Goal: Transaction & Acquisition: Purchase product/service

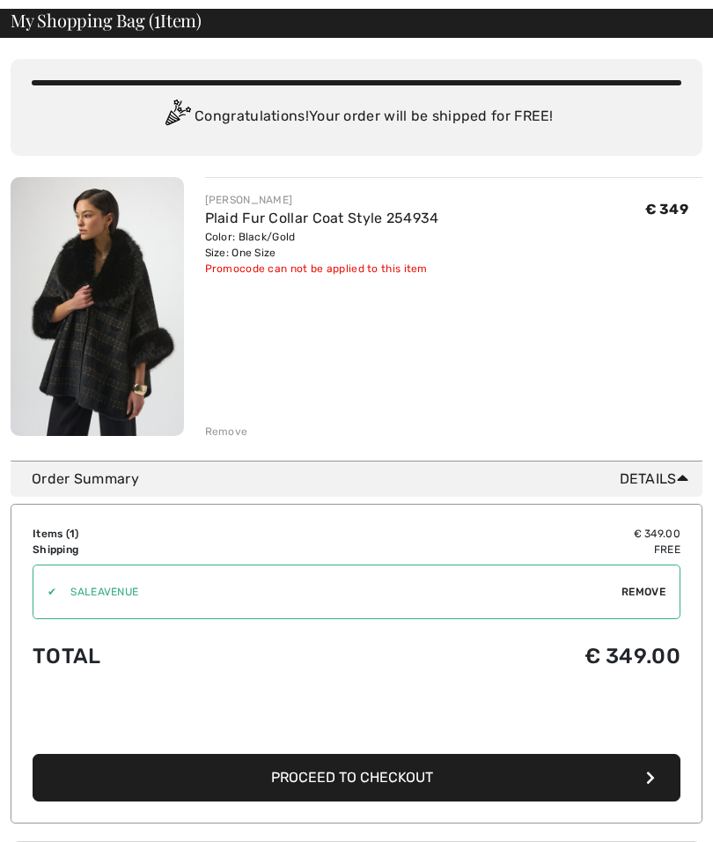
click at [78, 260] on img at bounding box center [98, 306] width 174 height 259
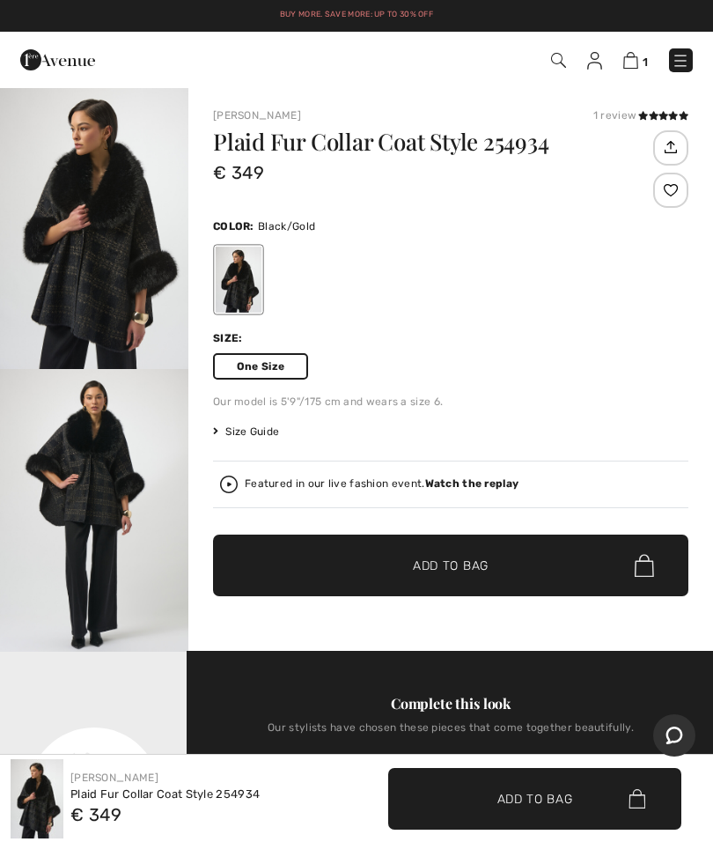
click at [286, 366] on span "One Size" at bounding box center [260, 366] width 95 height 26
click at [223, 432] on span "Size Guide" at bounding box center [246, 432] width 66 height 16
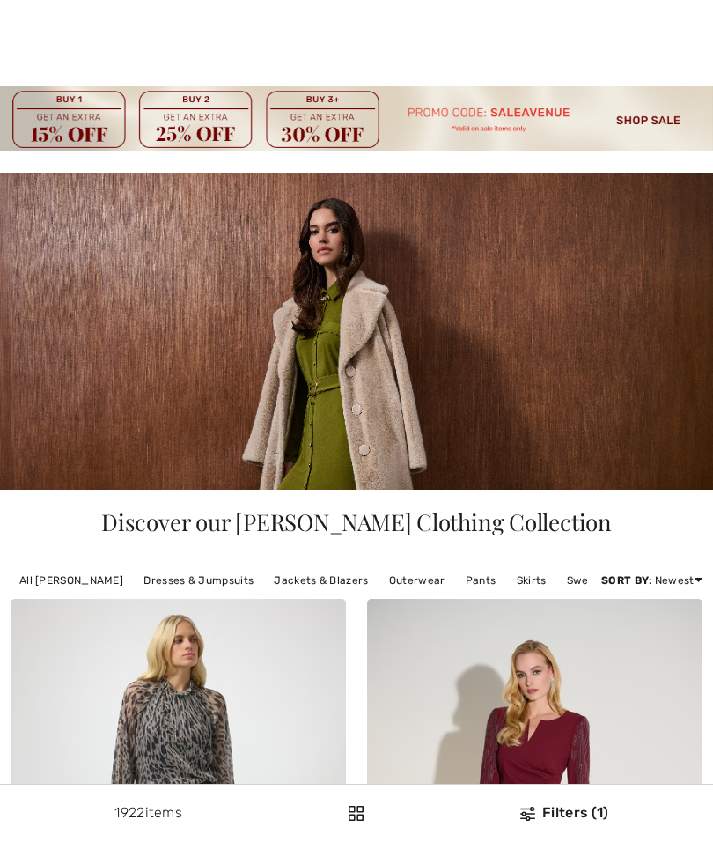
scroll to position [14618, 0]
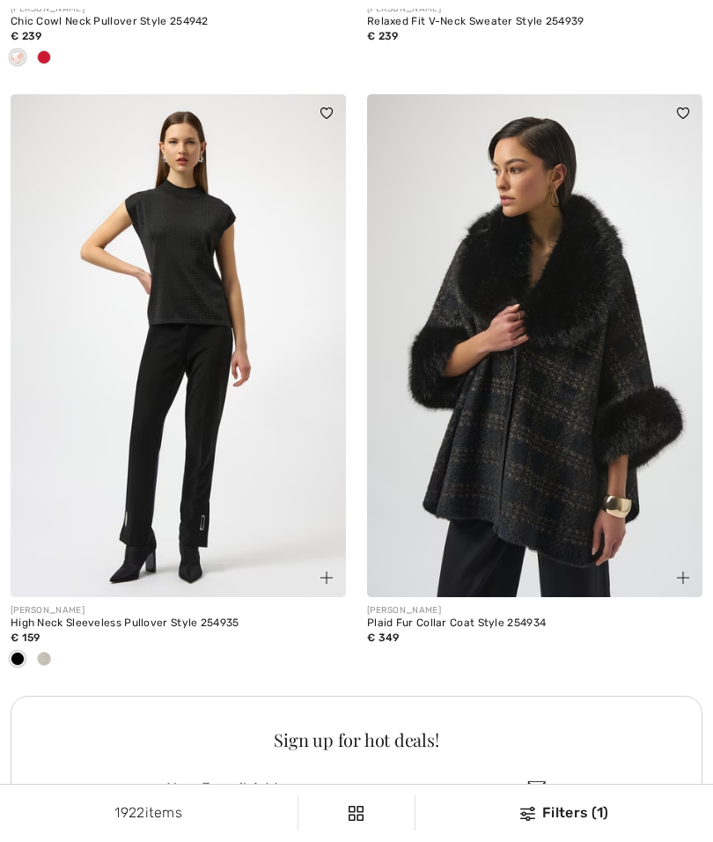
checkbox input "true"
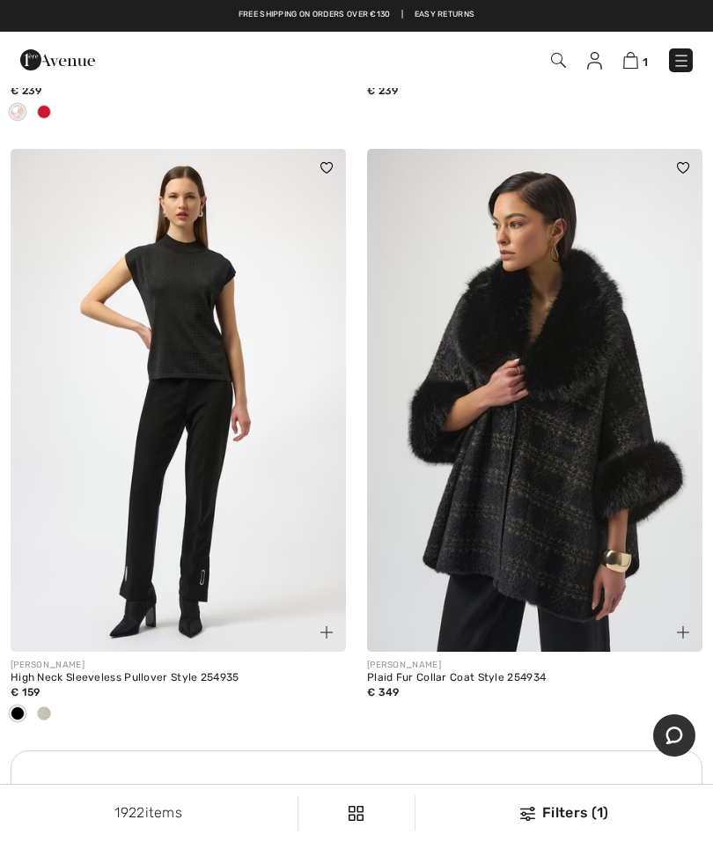
scroll to position [14534, 0]
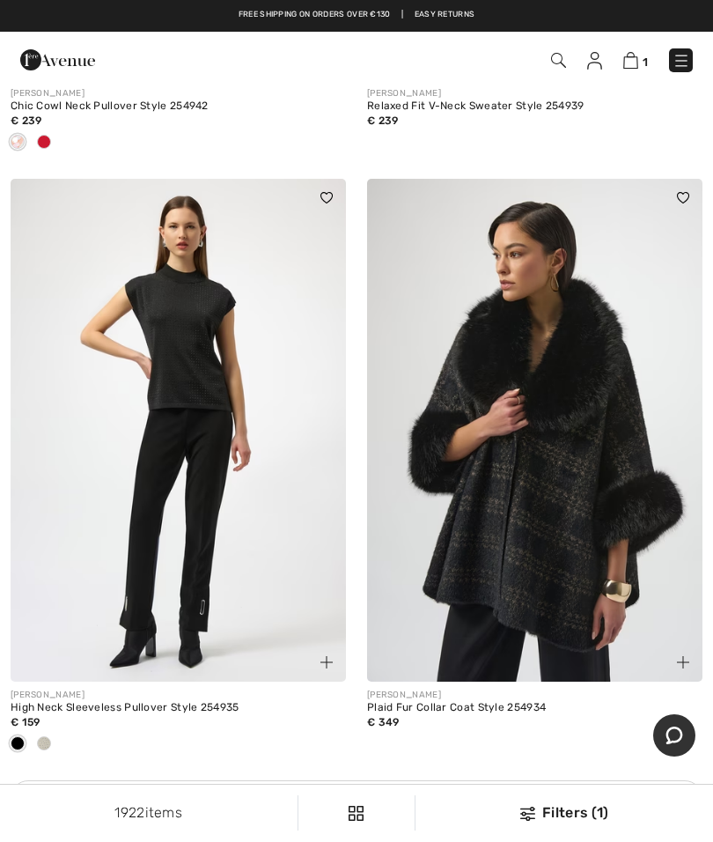
click at [570, 425] on img at bounding box center [535, 431] width 336 height 504
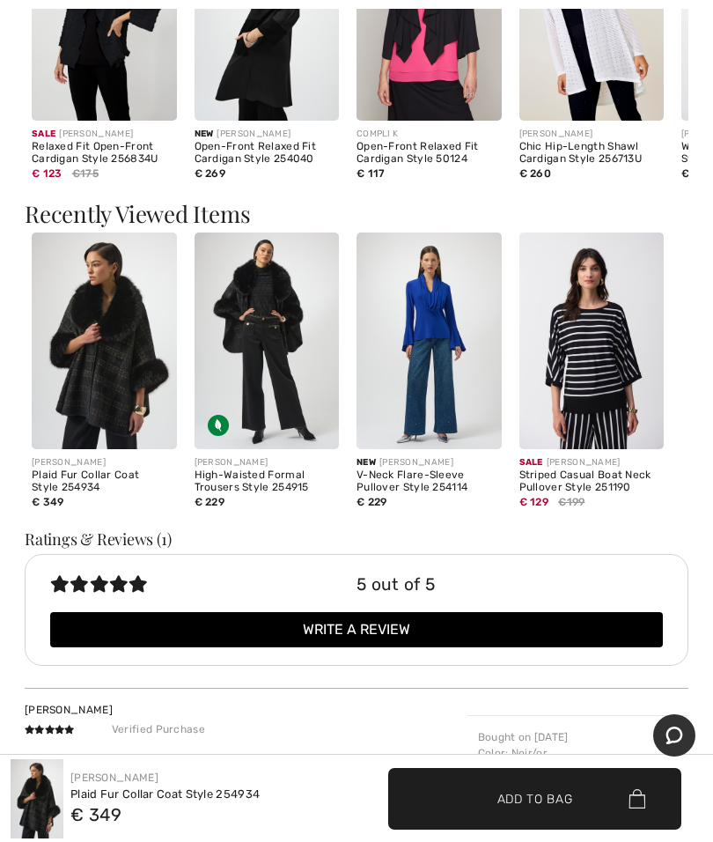
scroll to position [2019, 0]
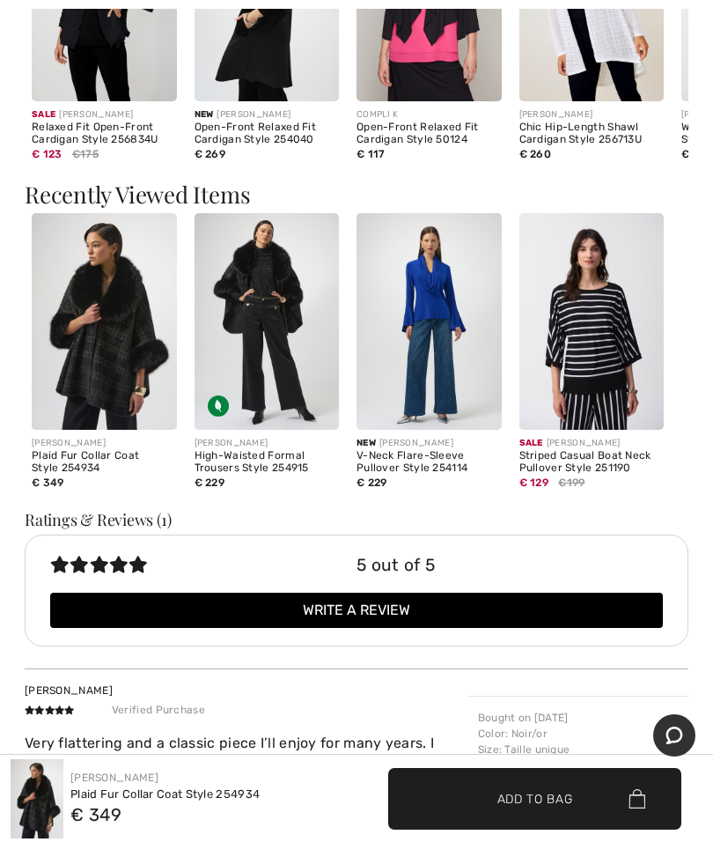
click at [270, 312] on img at bounding box center [267, 322] width 145 height 218
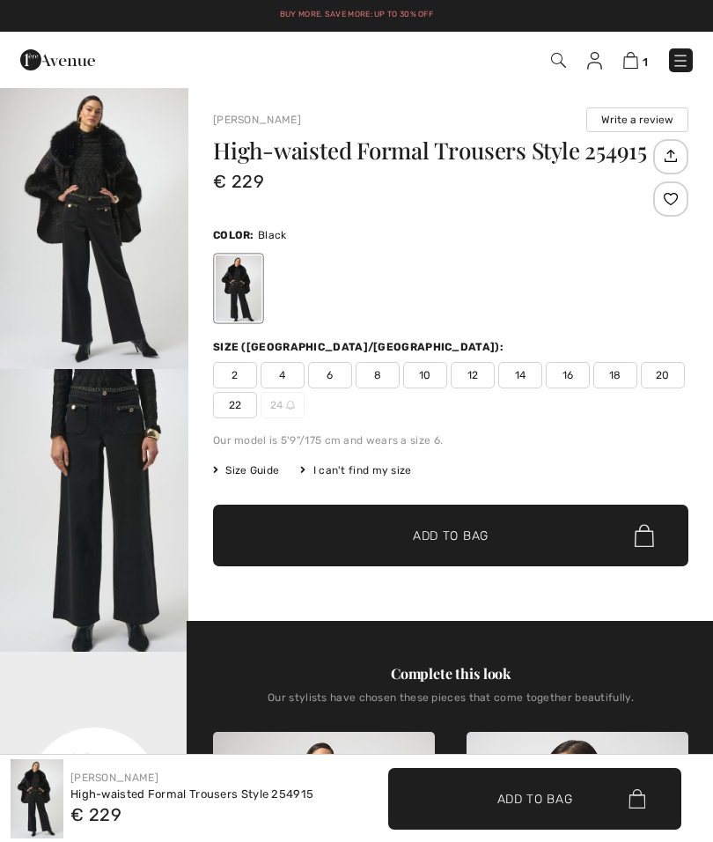
checkbox input "true"
click at [68, 203] on img "1 / 5" at bounding box center [94, 227] width 188 height 283
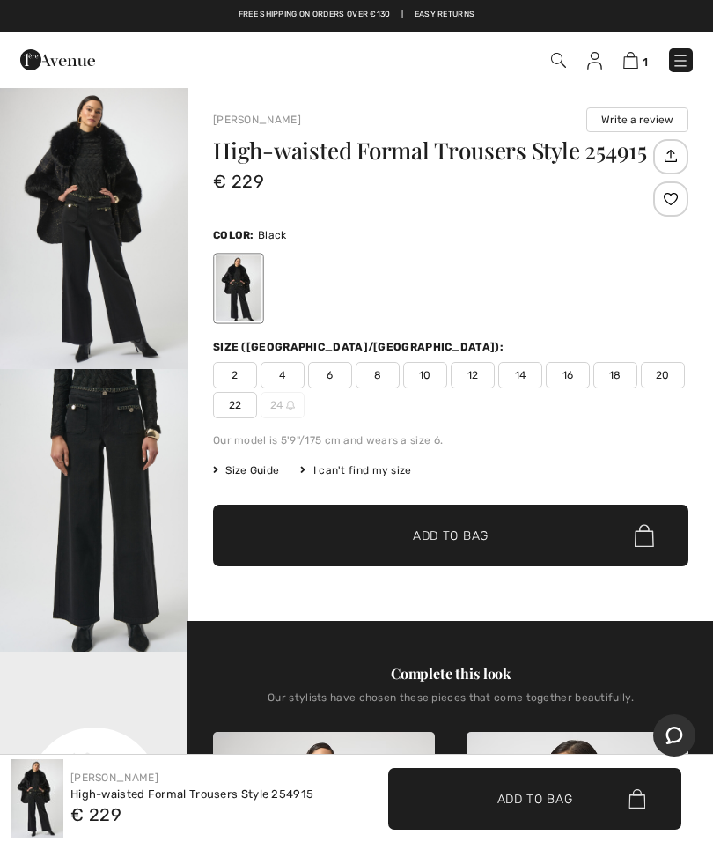
click at [680, 316] on div at bounding box center [451, 288] width 476 height 73
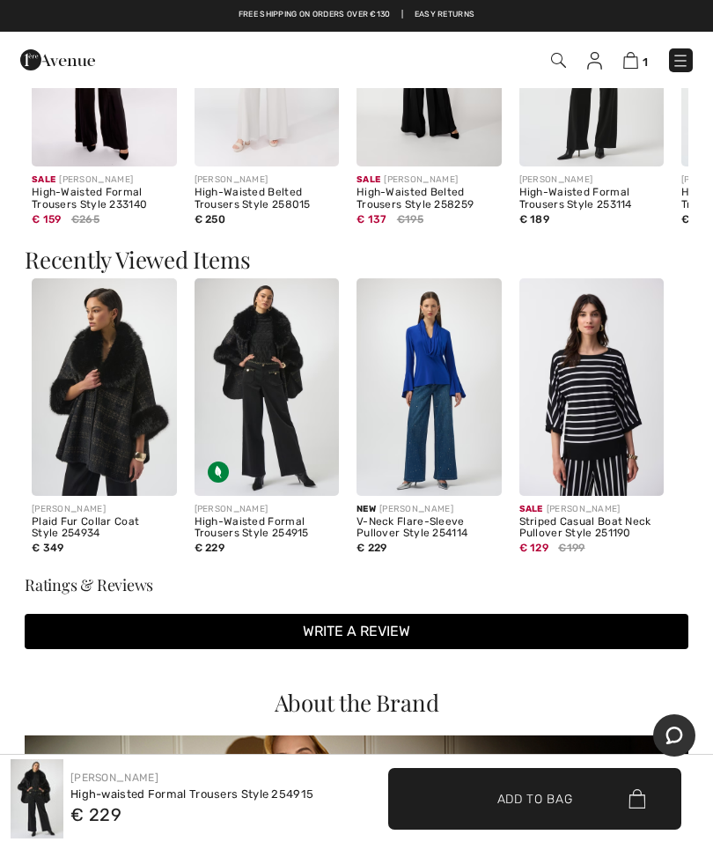
scroll to position [1982, 0]
